Goal: Navigation & Orientation: Find specific page/section

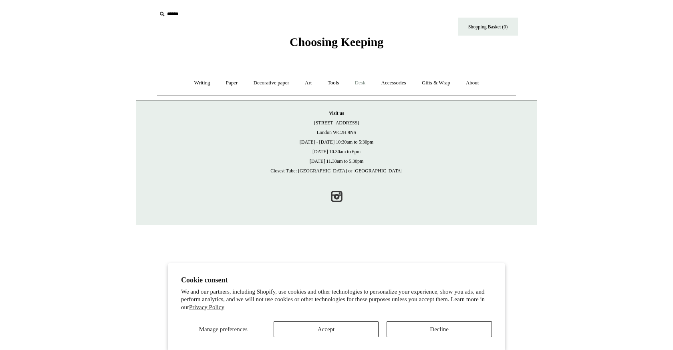
click at [361, 82] on link "Desk +" at bounding box center [360, 82] width 25 height 21
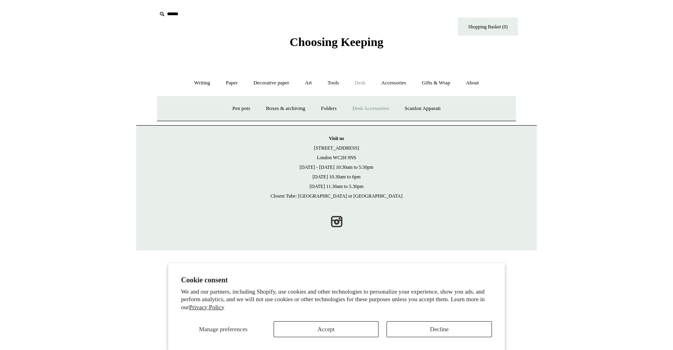
click at [370, 105] on link "Desk Accessories" at bounding box center [370, 108] width 51 height 21
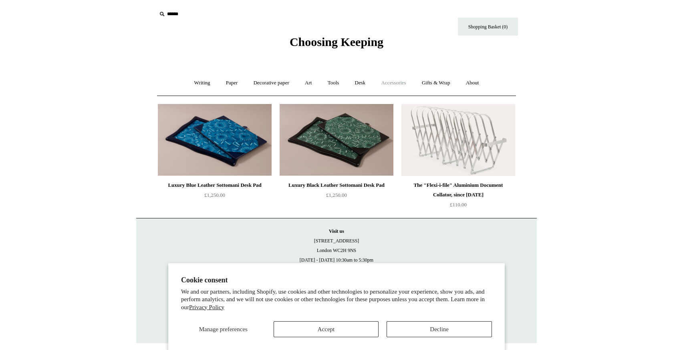
click at [397, 82] on link "Accessories +" at bounding box center [393, 82] width 39 height 21
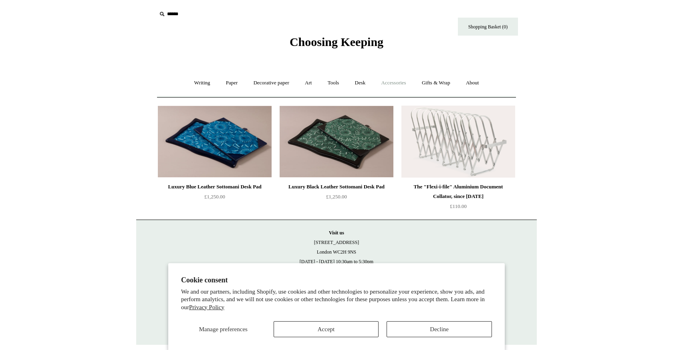
scroll to position [1, 0]
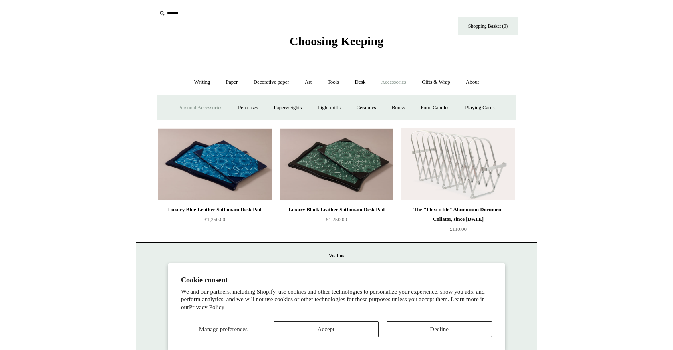
click at [213, 107] on link "Personal Accessories +" at bounding box center [200, 107] width 58 height 21
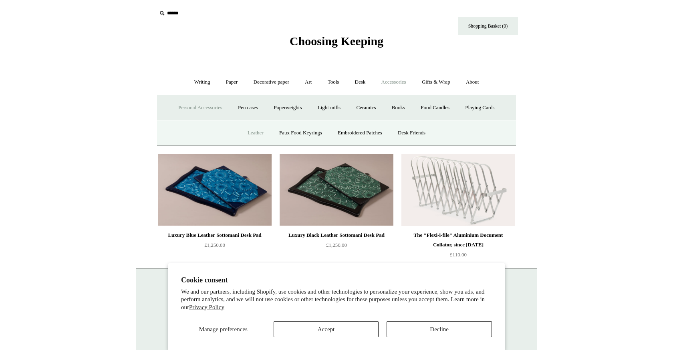
click at [249, 132] on link "Leather" at bounding box center [255, 133] width 30 height 21
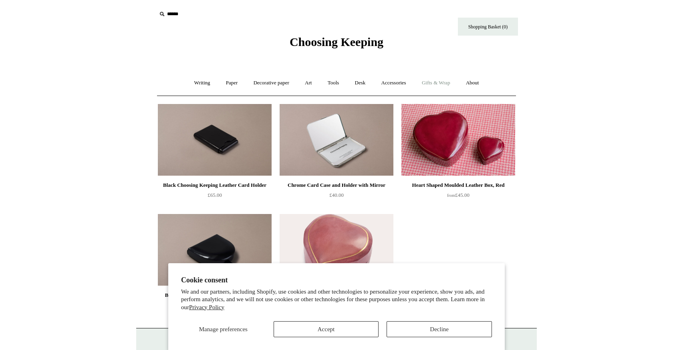
click at [438, 82] on link "Gifts & Wrap +" at bounding box center [435, 82] width 43 height 21
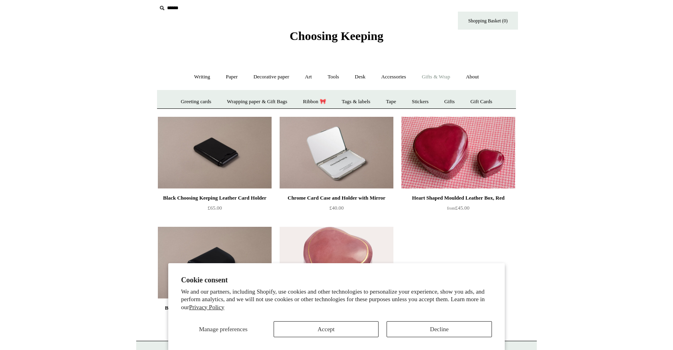
scroll to position [8, 0]
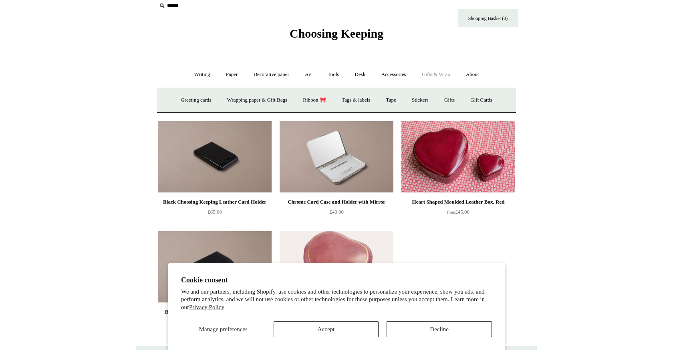
drag, startPoint x: 328, startPoint y: 328, endPoint x: 331, endPoint y: 324, distance: 4.9
click at [328, 328] on button "Accept" at bounding box center [326, 330] width 105 height 16
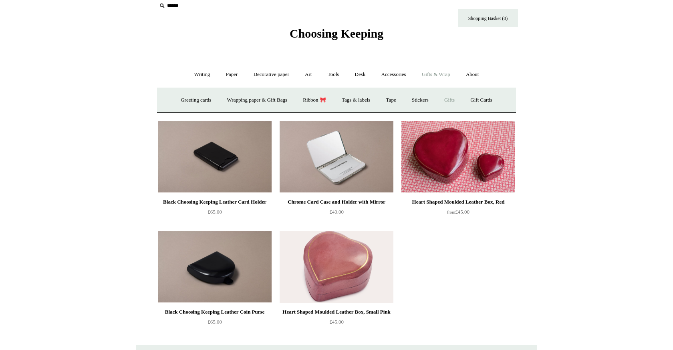
click at [455, 100] on link "Gifts +" at bounding box center [449, 100] width 25 height 21
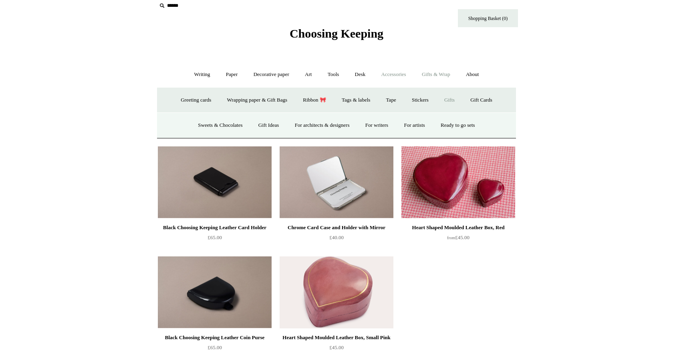
click at [398, 74] on link "Accessories +" at bounding box center [393, 74] width 39 height 21
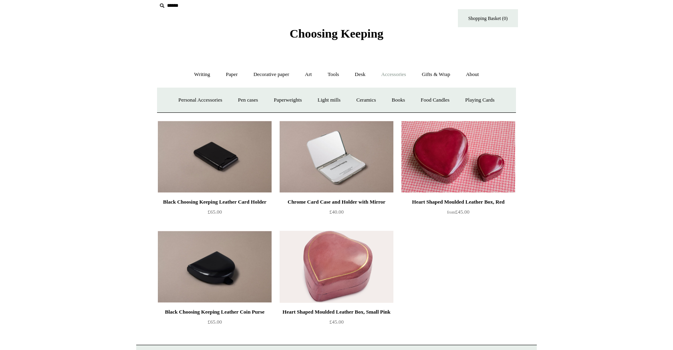
click at [398, 74] on link "Accessories -" at bounding box center [393, 74] width 39 height 21
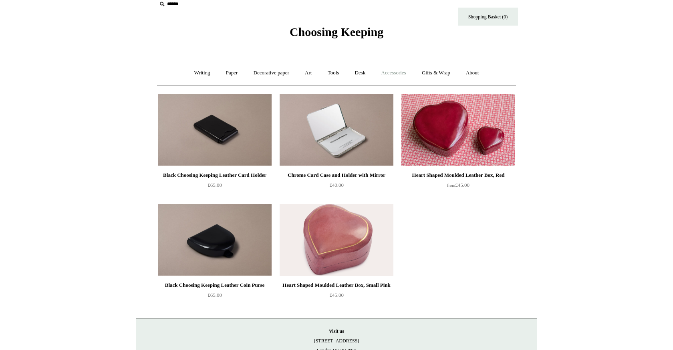
click at [398, 74] on link "Accessories +" at bounding box center [393, 72] width 39 height 21
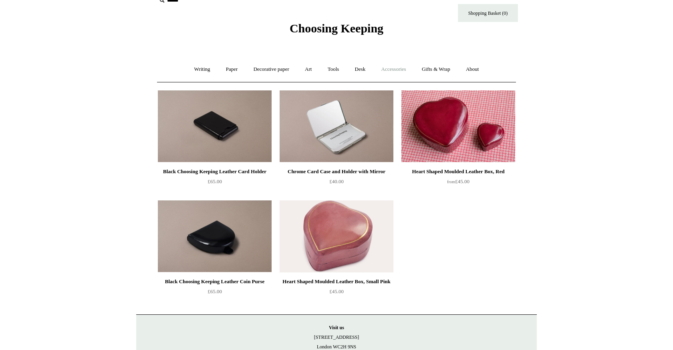
scroll to position [15, 0]
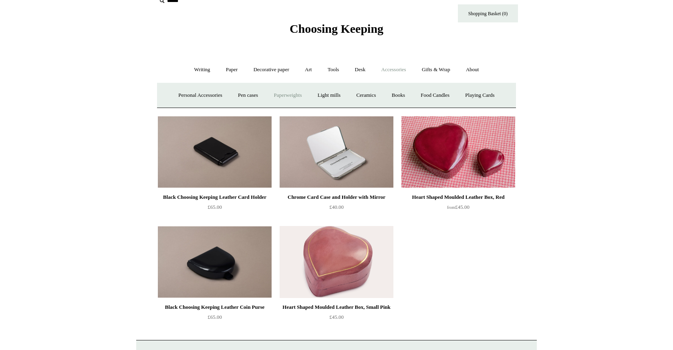
click at [288, 94] on link "Paperweights +" at bounding box center [287, 95] width 42 height 21
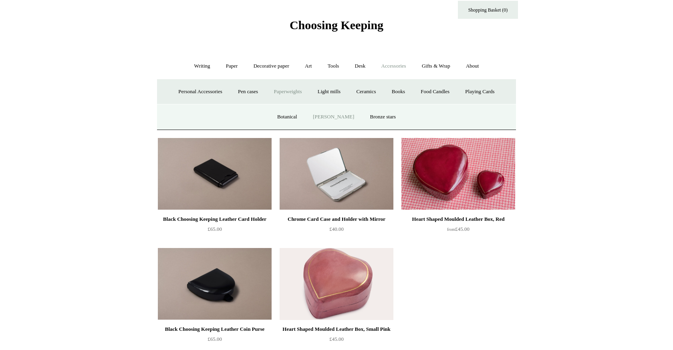
scroll to position [16, 0]
click at [330, 115] on link "[PERSON_NAME]" at bounding box center [334, 117] width 56 height 21
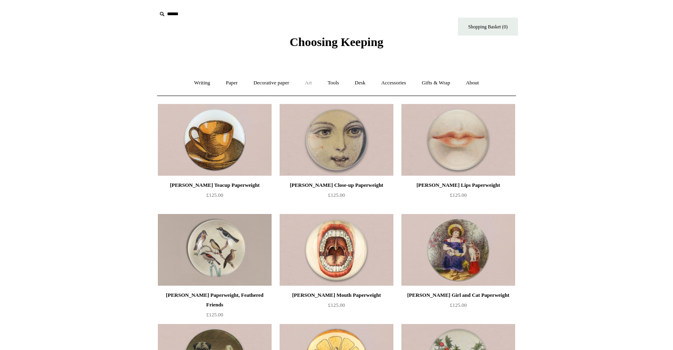
click at [309, 83] on link "Art +" at bounding box center [308, 82] width 21 height 21
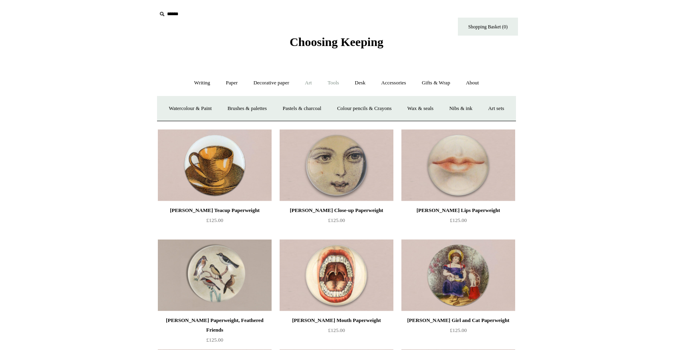
click at [335, 84] on link "Tools +" at bounding box center [333, 82] width 26 height 21
click at [383, 107] on link "Staplers +" at bounding box center [379, 108] width 31 height 21
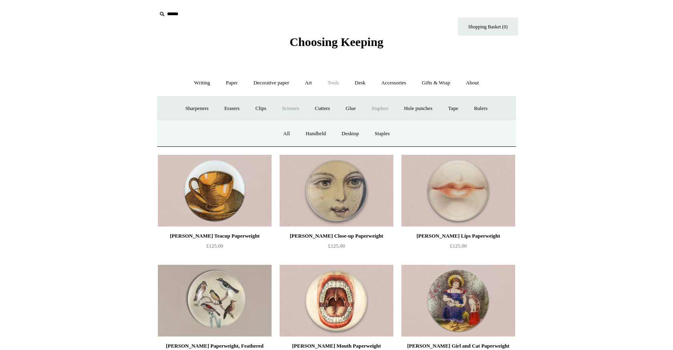
click at [288, 109] on link "Scissors" at bounding box center [291, 108] width 32 height 21
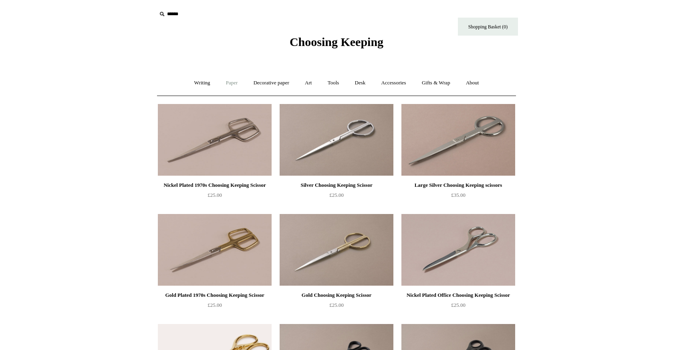
click at [229, 82] on link "Paper +" at bounding box center [232, 82] width 26 height 21
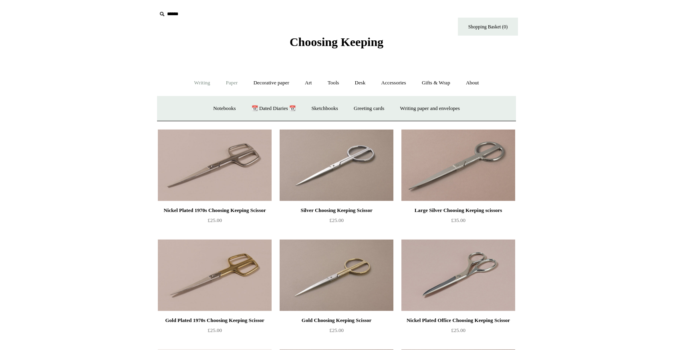
click at [196, 82] on link "Writing +" at bounding box center [202, 82] width 30 height 21
click at [229, 83] on link "Paper +" at bounding box center [232, 82] width 26 height 21
click at [370, 107] on link "Greeting cards +" at bounding box center [368, 108] width 45 height 21
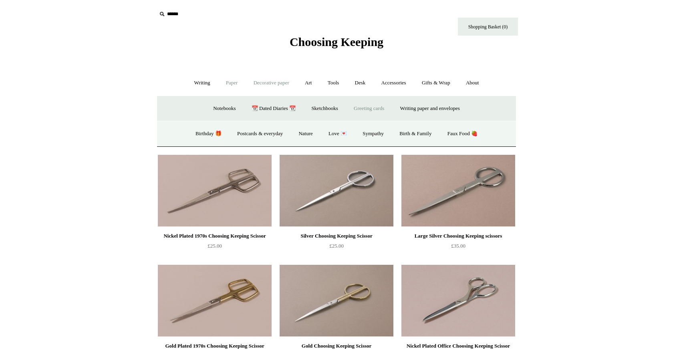
click at [271, 82] on link "Decorative paper +" at bounding box center [271, 82] width 50 height 21
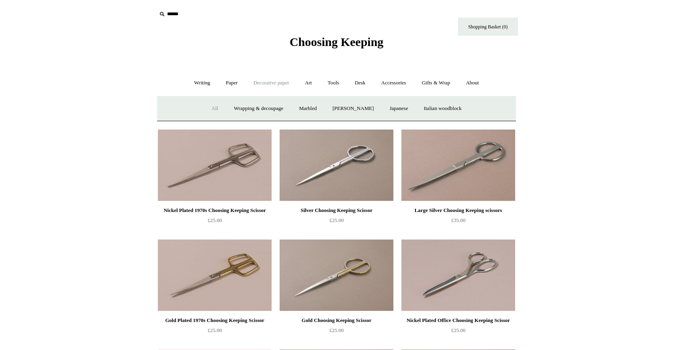
click at [208, 108] on link "All" at bounding box center [214, 108] width 21 height 21
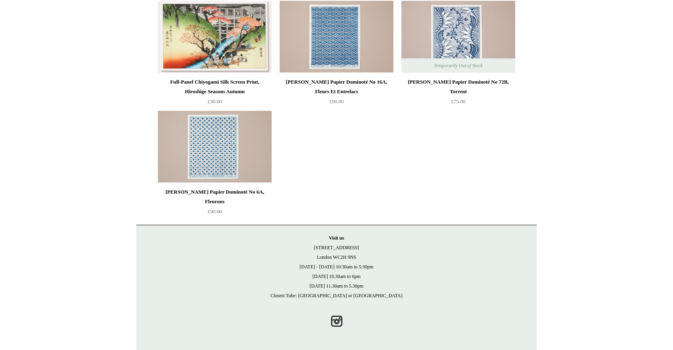
scroll to position [1755, 0]
